Goal: Transaction & Acquisition: Book appointment/travel/reservation

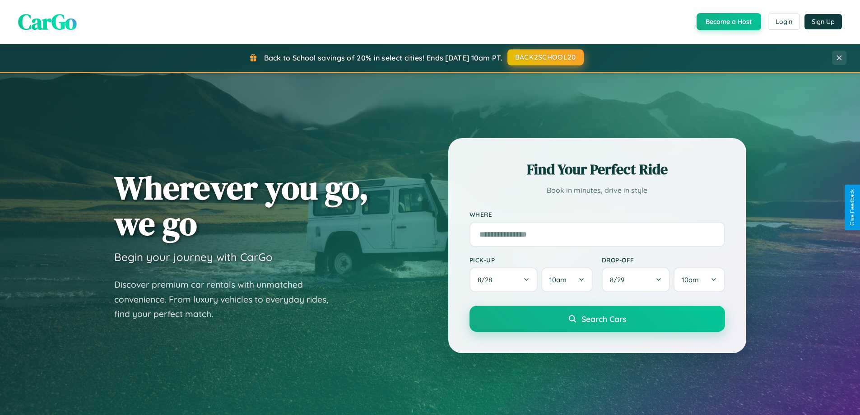
click at [545, 57] on button "BACK2SCHOOL20" at bounding box center [545, 57] width 76 height 16
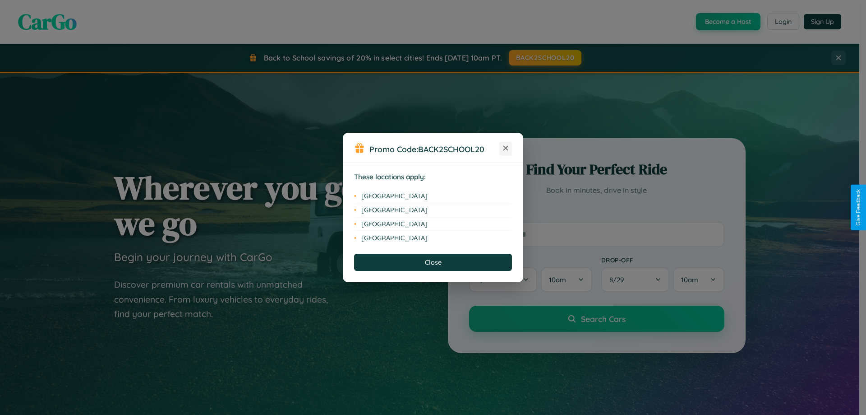
click at [506, 148] on icon at bounding box center [506, 148] width 5 height 5
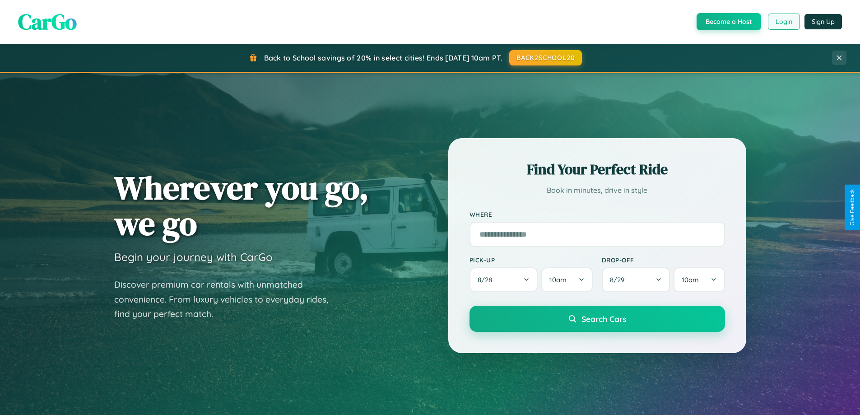
click at [783, 22] on button "Login" at bounding box center [784, 22] width 32 height 16
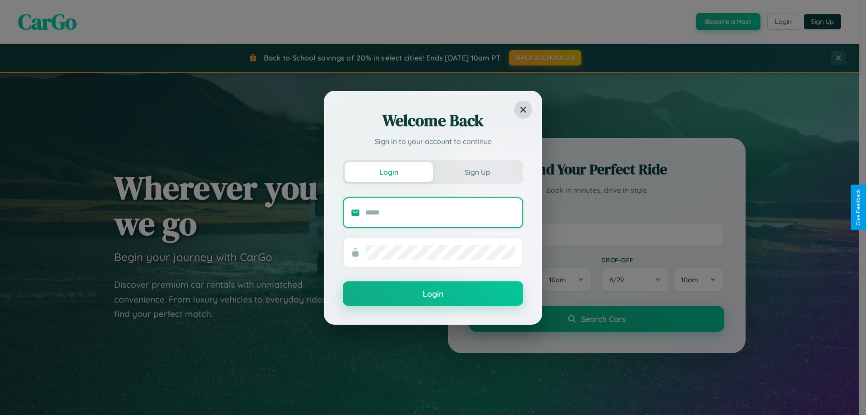
click at [440, 212] on input "text" at bounding box center [441, 212] width 150 height 14
type input "**********"
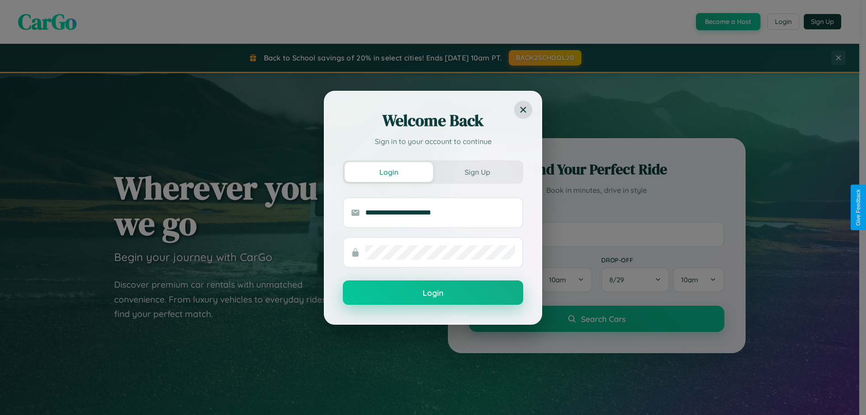
click at [433, 293] on button "Login" at bounding box center [433, 292] width 181 height 24
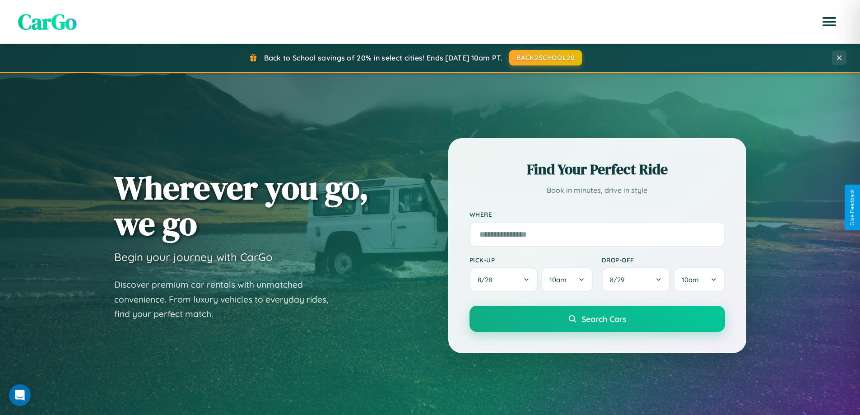
scroll to position [27, 0]
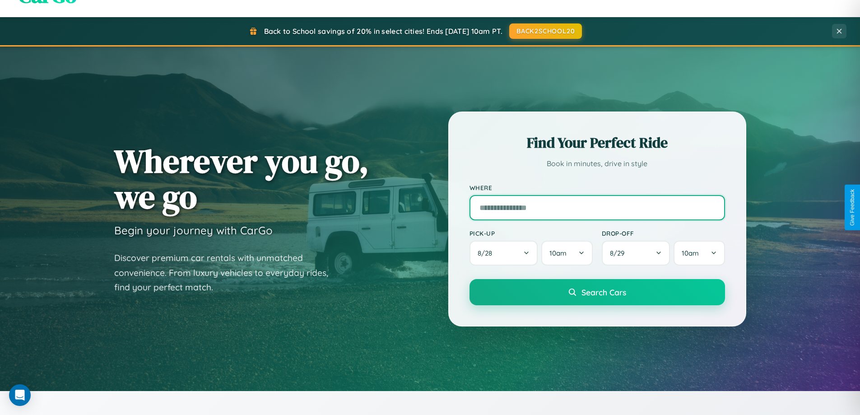
click at [597, 207] on input "text" at bounding box center [596, 207] width 255 height 25
type input "**********"
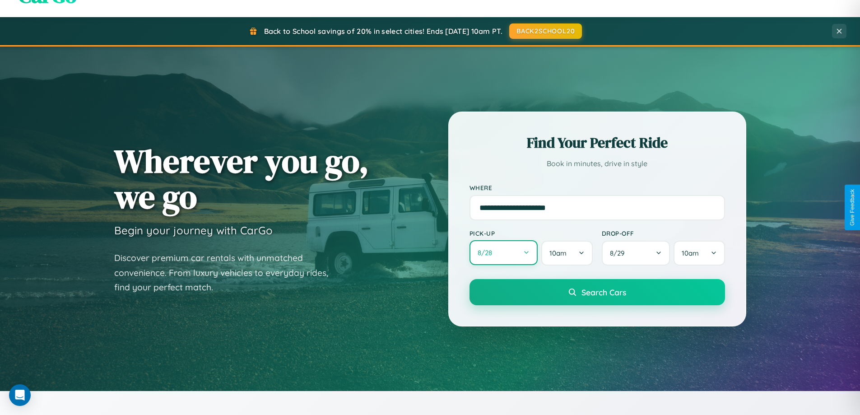
click at [503, 253] on button "8 / 28" at bounding box center [503, 252] width 69 height 25
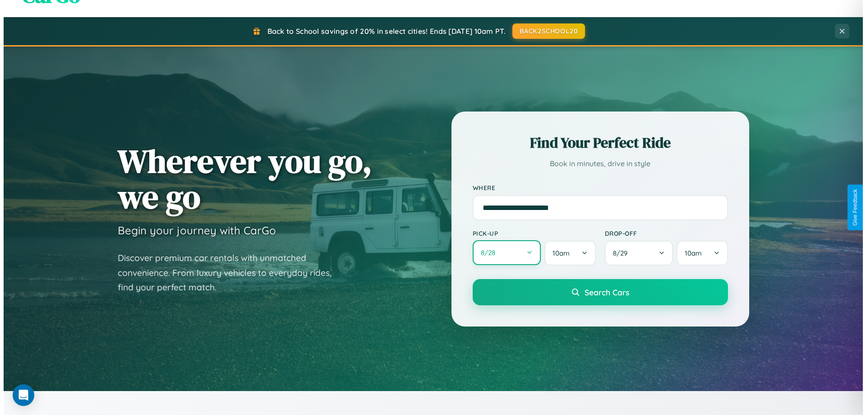
select select "*"
select select "****"
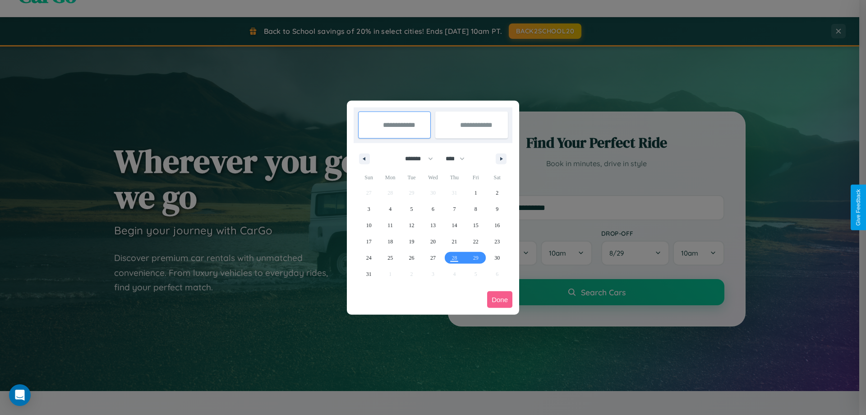
drag, startPoint x: 415, startPoint y: 158, endPoint x: 433, endPoint y: 181, distance: 28.9
click at [415, 158] on select "******* ******** ***** ***** *** **** **** ****** ********* ******* ******** **…" at bounding box center [417, 158] width 38 height 15
select select "*"
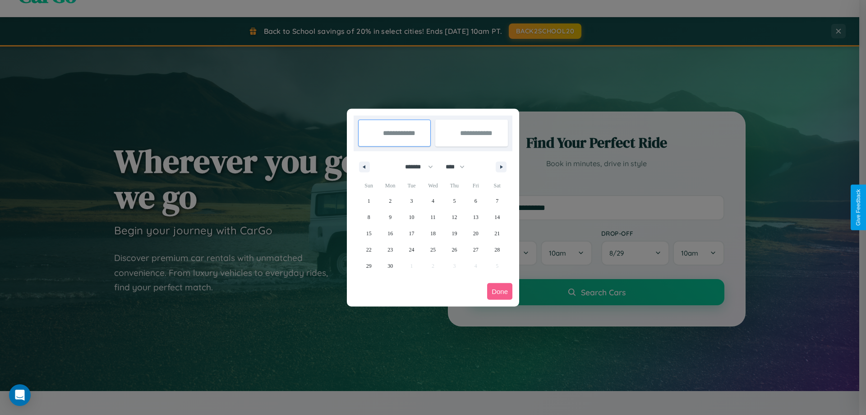
click at [459, 167] on select "**** **** **** **** **** **** **** **** **** **** **** **** **** **** **** ****…" at bounding box center [454, 166] width 27 height 15
select select "****"
click at [369, 233] on span "14" at bounding box center [368, 233] width 5 height 16
type input "**********"
click at [369, 249] on span "21" at bounding box center [368, 249] width 5 height 16
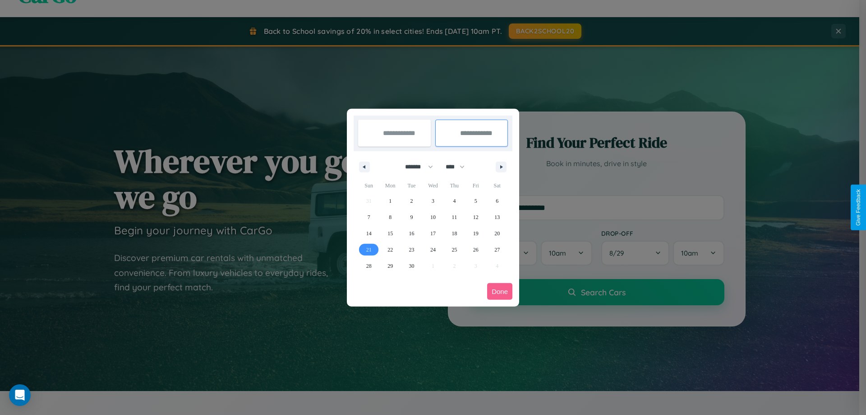
type input "**********"
click at [500, 291] on button "Done" at bounding box center [499, 291] width 25 height 17
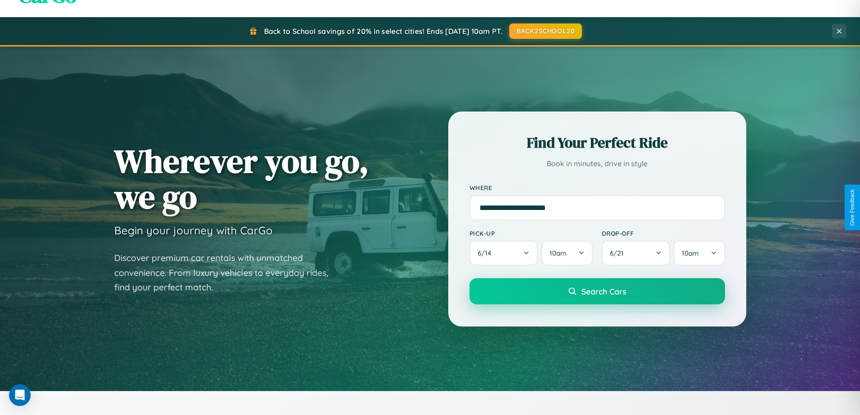
click at [597, 291] on span "Search Cars" at bounding box center [603, 291] width 45 height 10
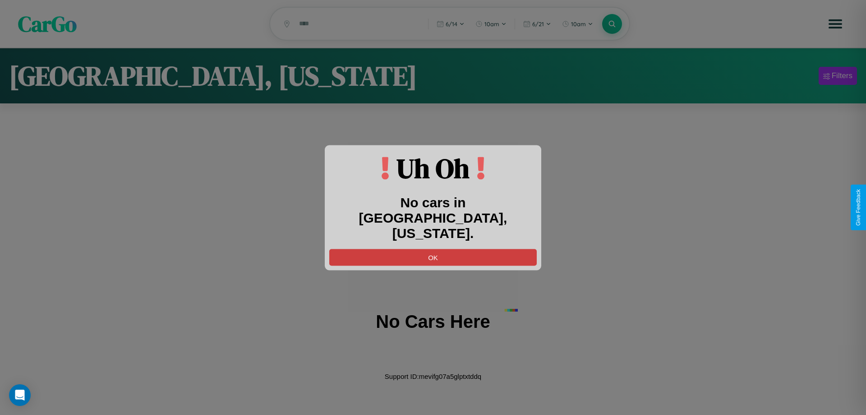
click at [433, 249] on button "OK" at bounding box center [433, 257] width 208 height 17
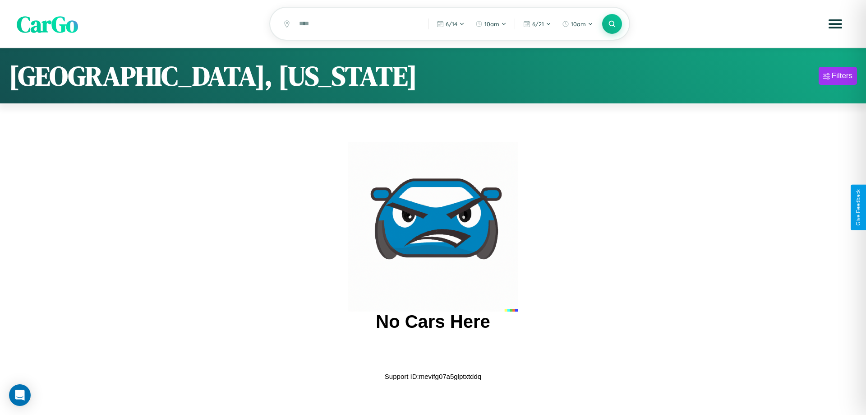
click at [47, 24] on span "CarGo" at bounding box center [47, 23] width 61 height 31
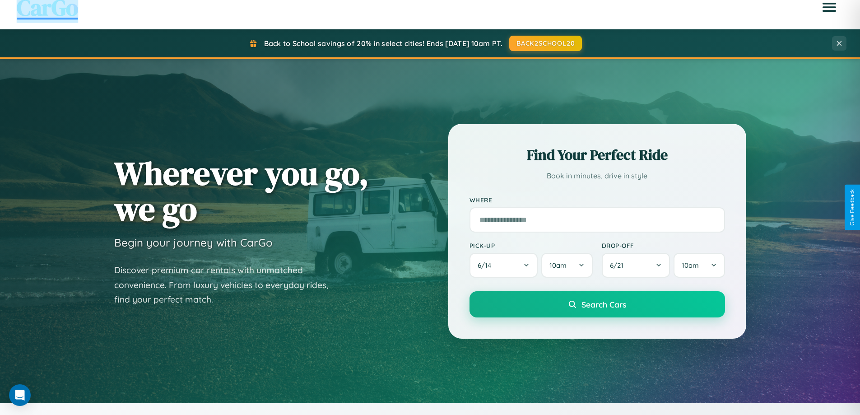
scroll to position [389, 0]
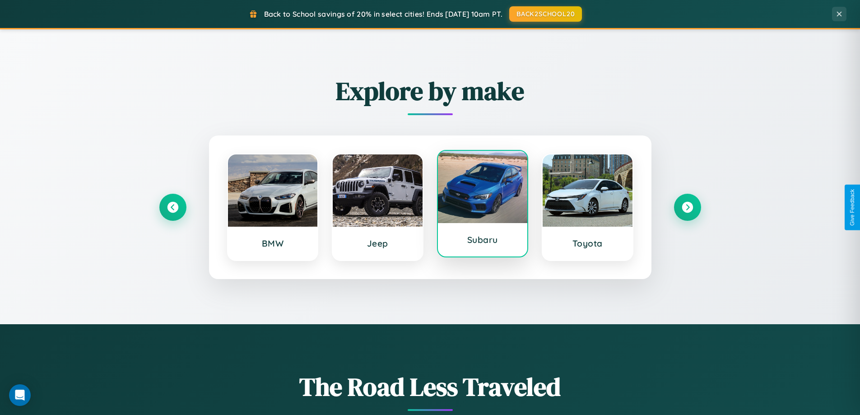
click at [482, 207] on div at bounding box center [483, 187] width 90 height 72
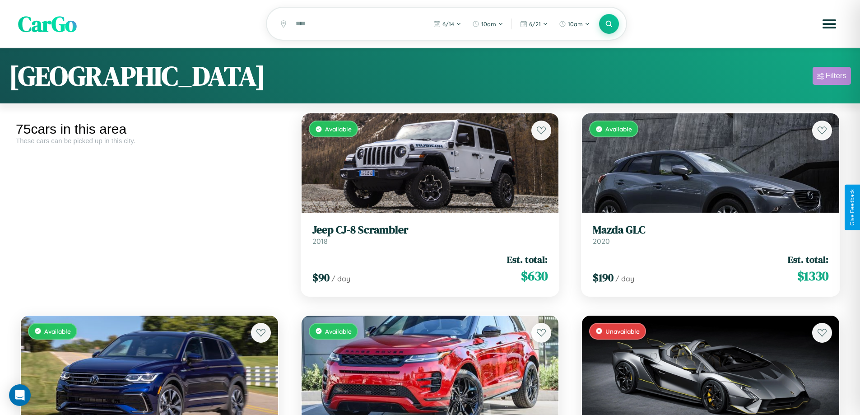
click at [831, 77] on div "Filters" at bounding box center [835, 75] width 21 height 9
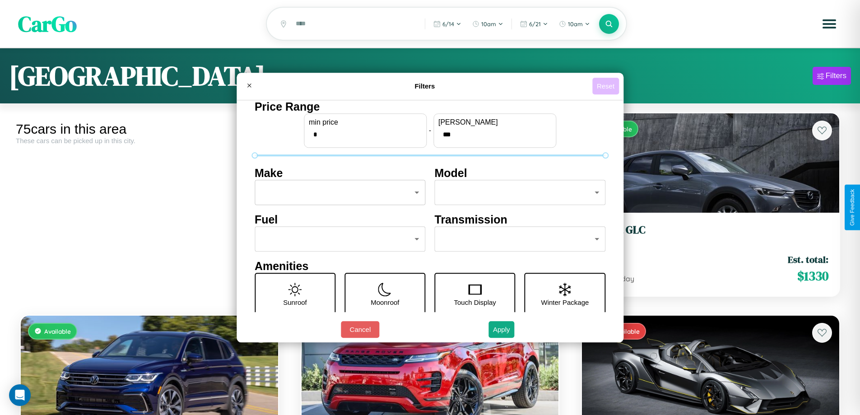
click at [606, 86] on button "Reset" at bounding box center [605, 86] width 27 height 17
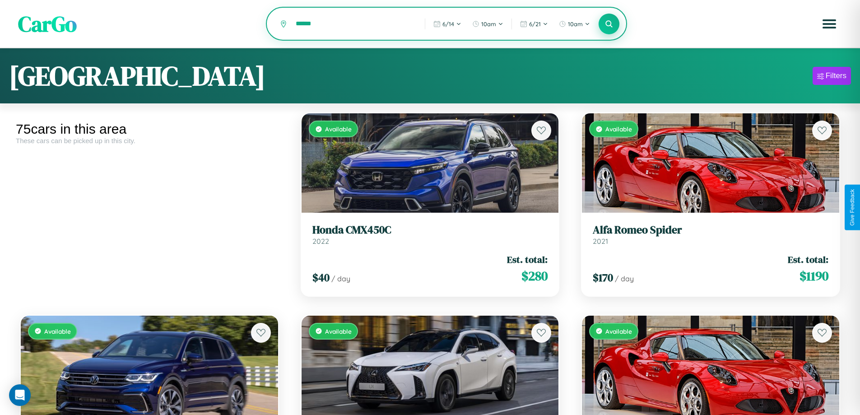
type input "******"
click at [609, 24] on icon at bounding box center [609, 23] width 9 height 9
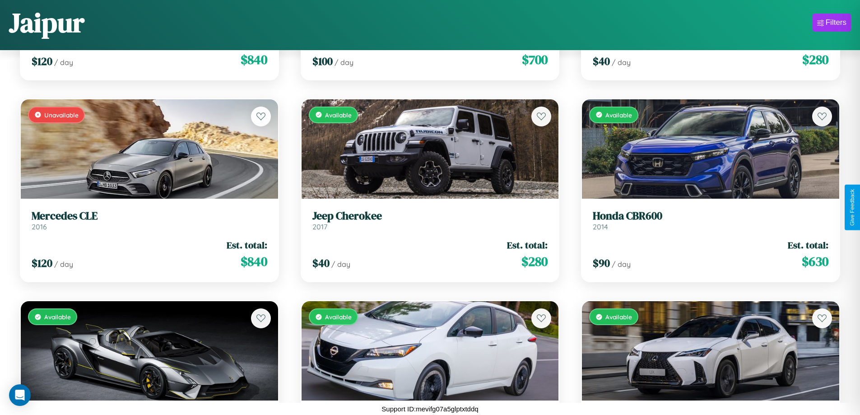
scroll to position [531, 0]
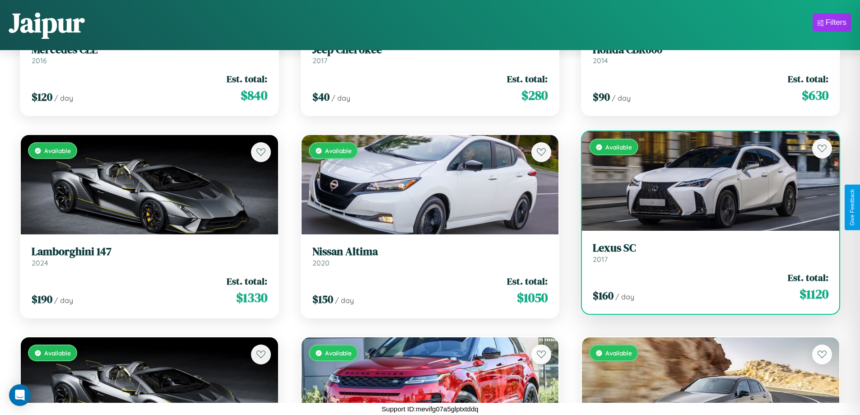
click at [704, 181] on div "Available" at bounding box center [710, 180] width 257 height 99
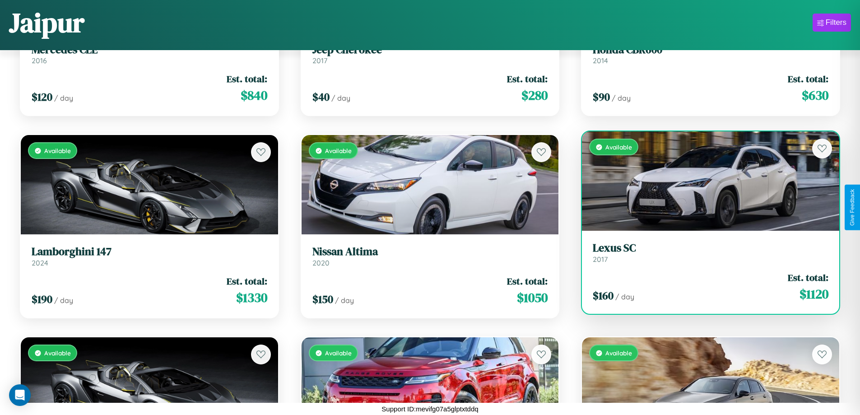
click at [704, 181] on div "Available" at bounding box center [710, 180] width 257 height 99
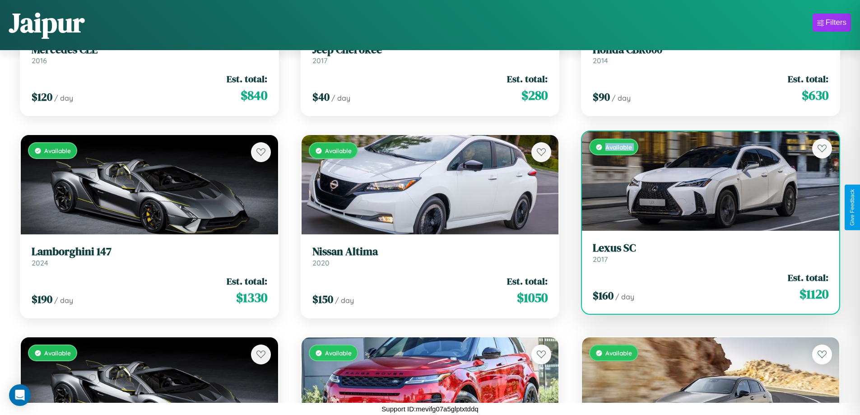
click at [704, 181] on div "Available" at bounding box center [710, 180] width 257 height 99
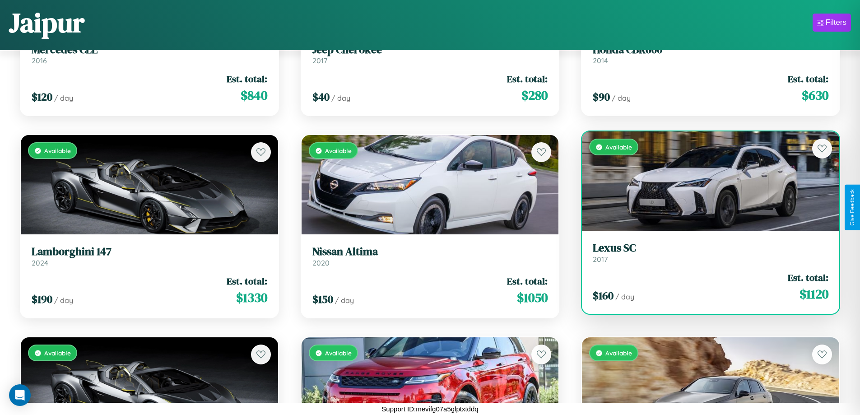
click at [704, 181] on div "Available" at bounding box center [710, 180] width 257 height 99
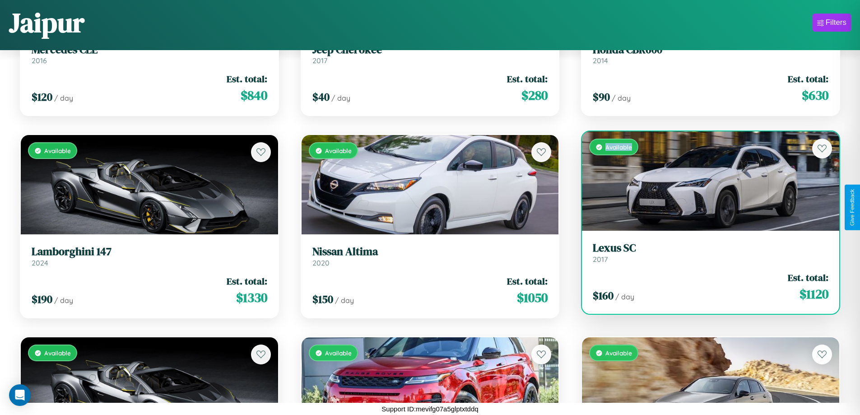
click at [704, 181] on div "Available" at bounding box center [710, 180] width 257 height 99
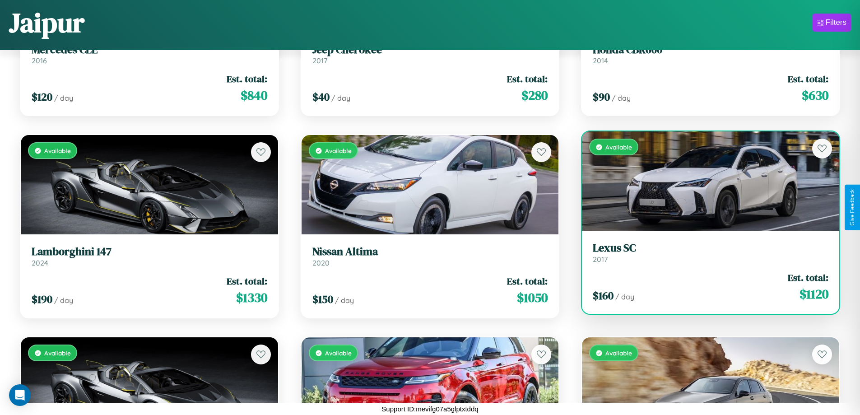
click at [704, 252] on h3 "Lexus SC" at bounding box center [711, 247] width 236 height 13
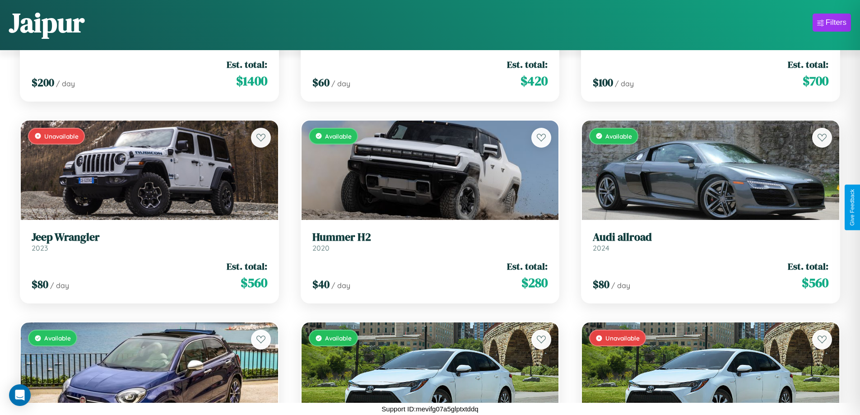
scroll to position [2956, 0]
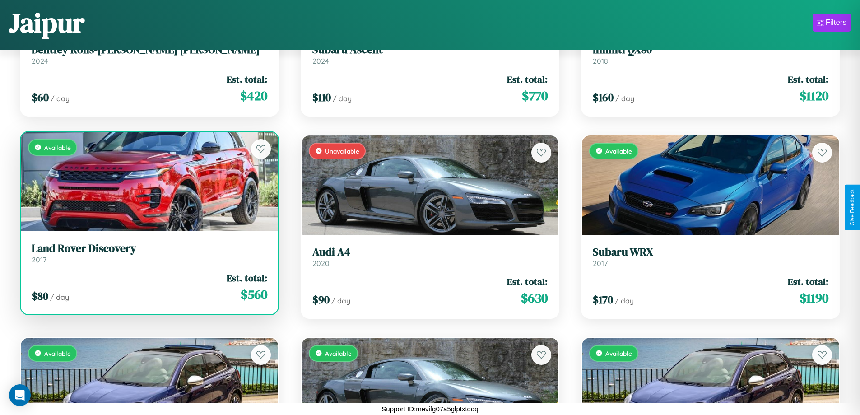
click at [148, 253] on h3 "Land Rover Discovery" at bounding box center [150, 248] width 236 height 13
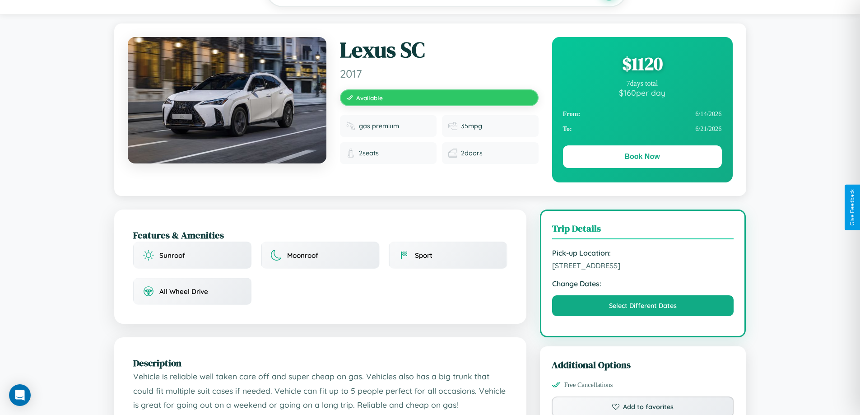
scroll to position [296, 0]
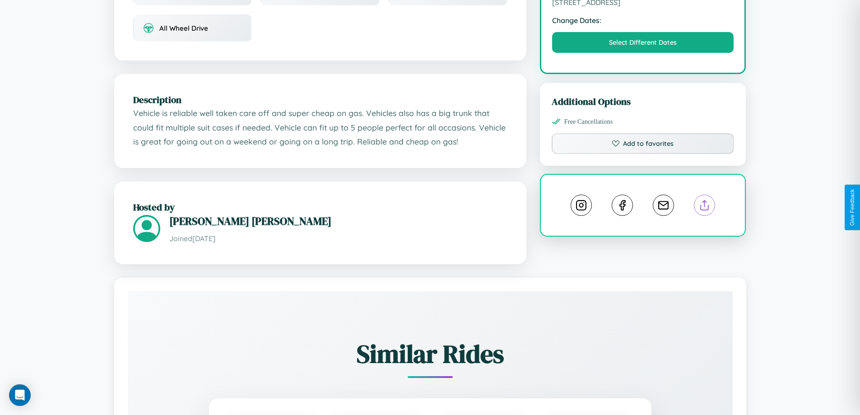
click at [704, 207] on line at bounding box center [704, 203] width 0 height 6
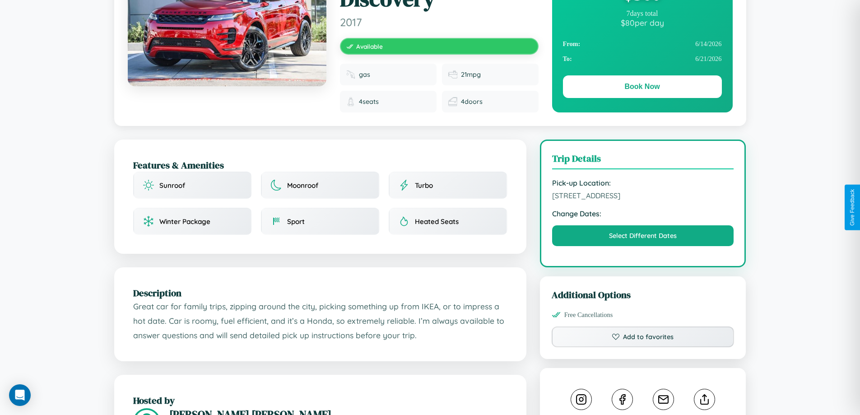
scroll to position [241, 0]
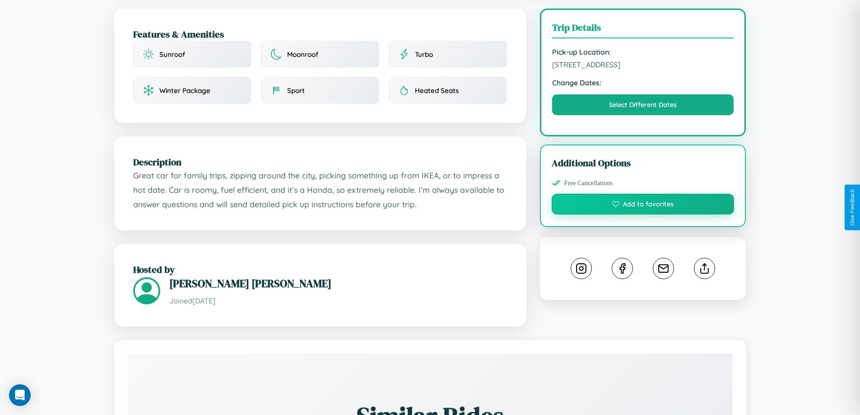
click at [643, 205] on button "Add to favorites" at bounding box center [642, 204] width 183 height 21
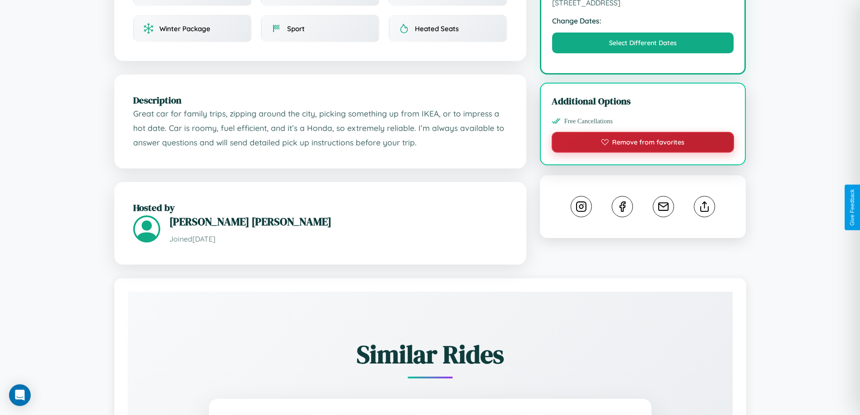
scroll to position [304, 0]
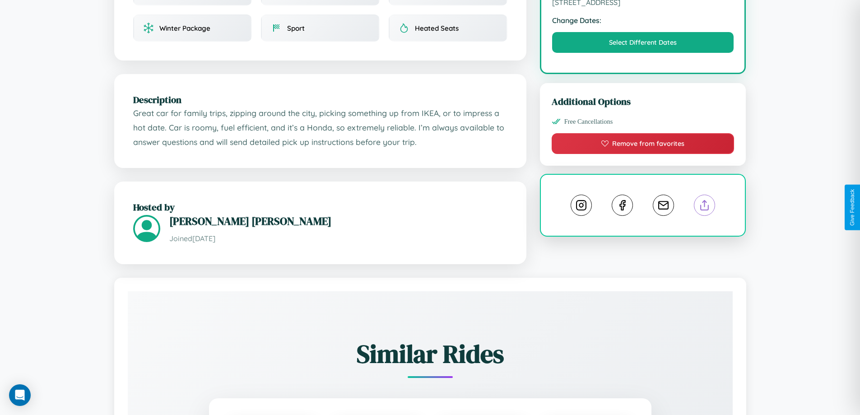
click at [704, 206] on line at bounding box center [704, 203] width 0 height 6
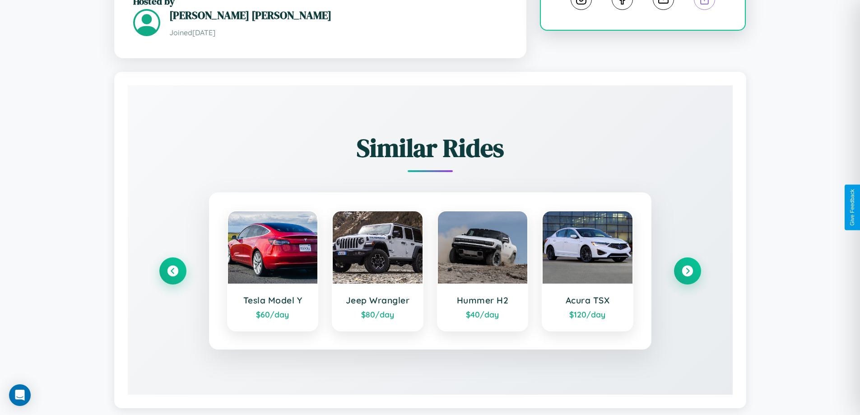
scroll to position [525, 0]
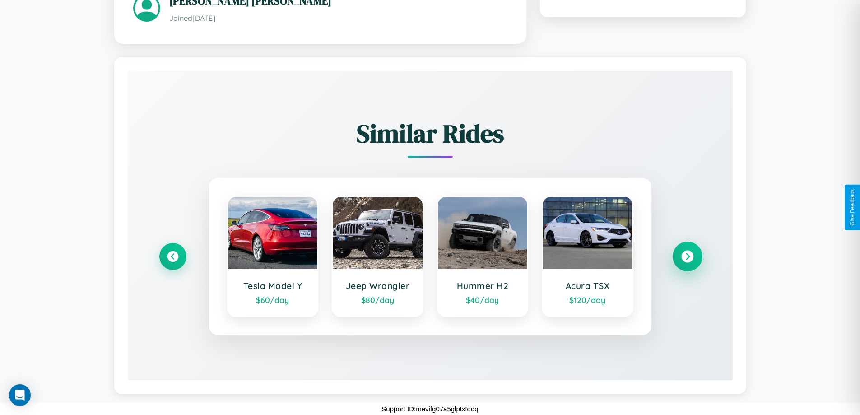
click at [687, 256] on icon at bounding box center [687, 256] width 12 height 12
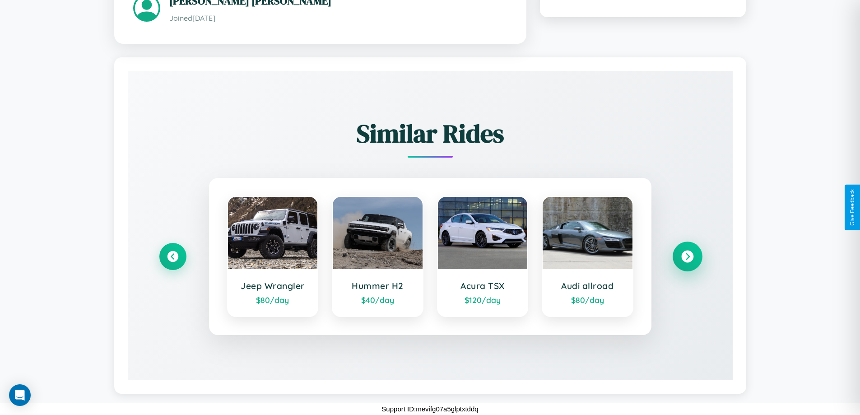
click at [687, 256] on icon at bounding box center [687, 256] width 12 height 12
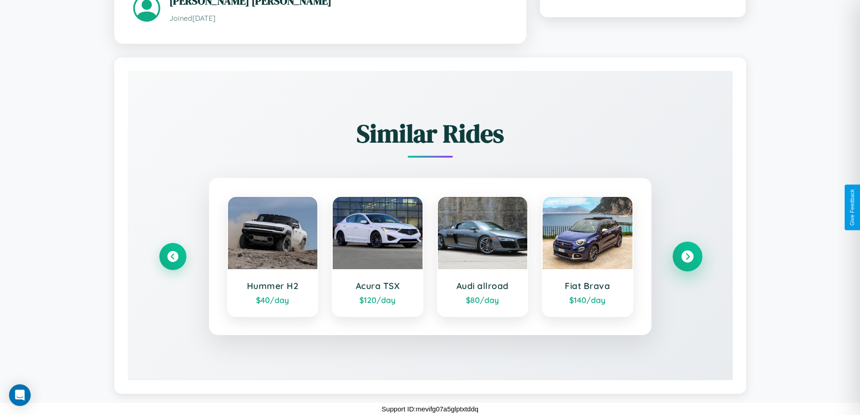
click at [687, 256] on icon at bounding box center [687, 256] width 12 height 12
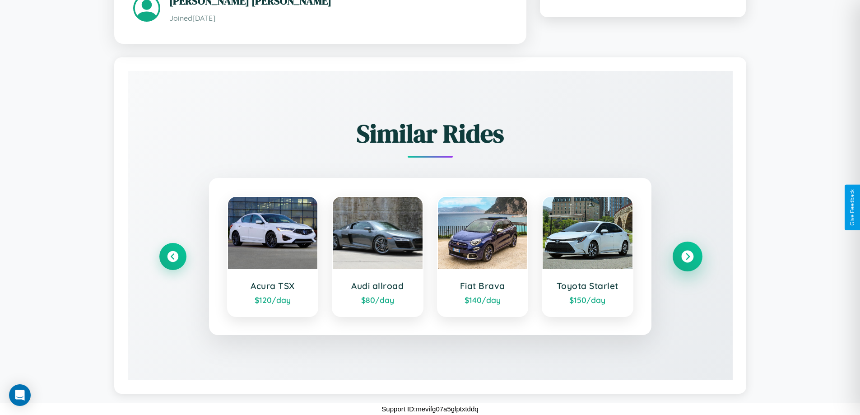
click at [687, 256] on icon at bounding box center [687, 256] width 12 height 12
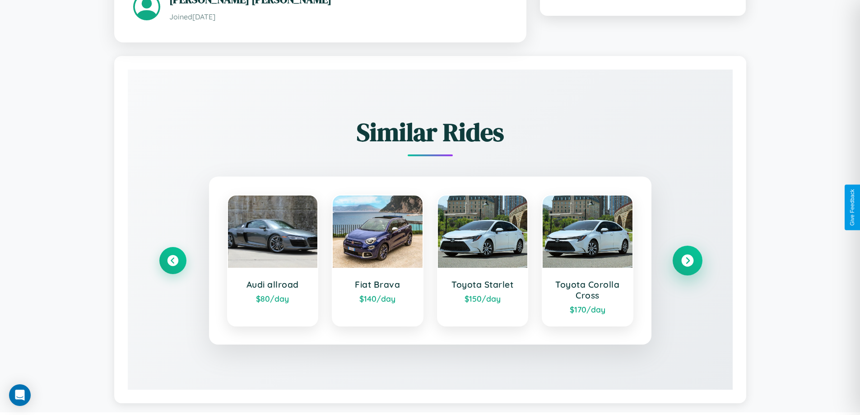
click at [687, 261] on icon at bounding box center [687, 261] width 12 height 12
